Goal: Find specific page/section: Find specific page/section

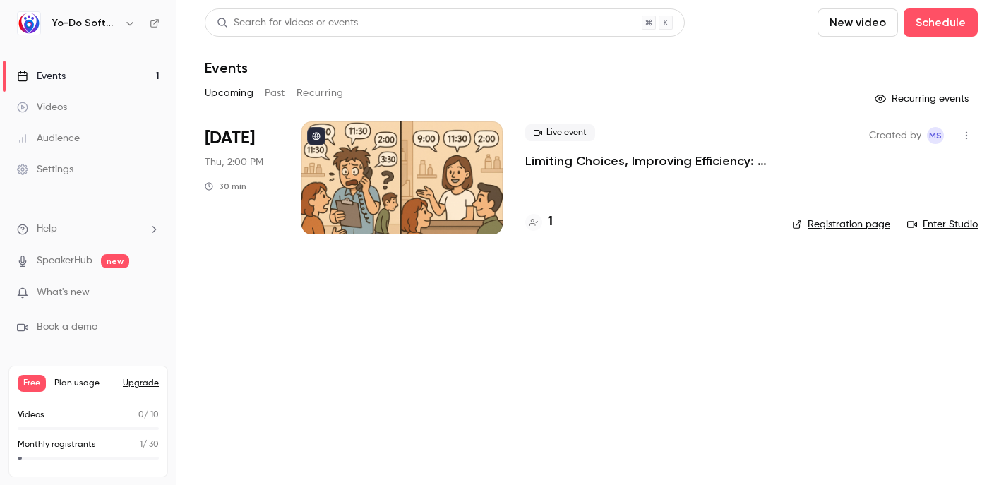
scroll to position [1, 0]
click at [552, 220] on h4 "1" at bounding box center [550, 221] width 5 height 19
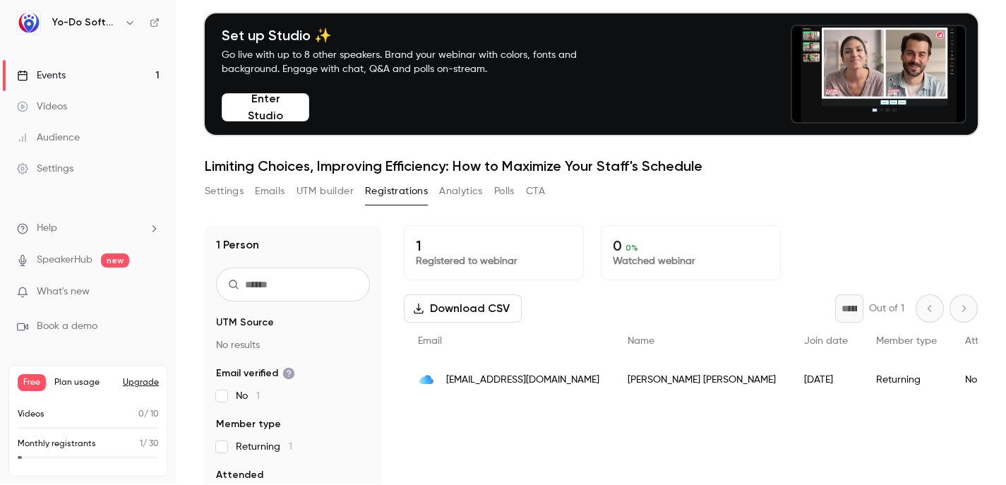
scroll to position [56, 0]
